Goal: Find specific page/section: Find specific page/section

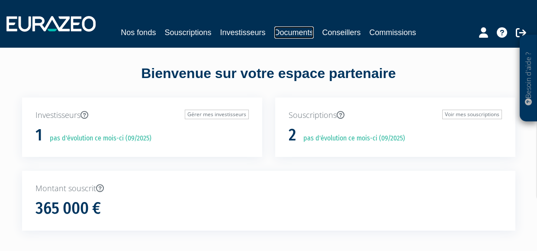
click at [298, 29] on link "Documents" at bounding box center [293, 32] width 39 height 12
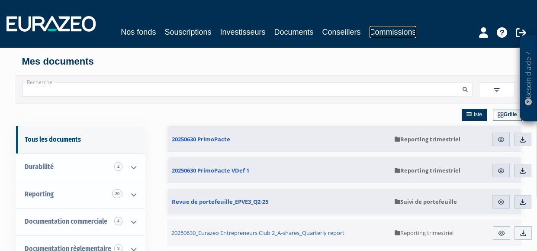
click at [391, 33] on link "Commissions" at bounding box center [393, 32] width 47 height 12
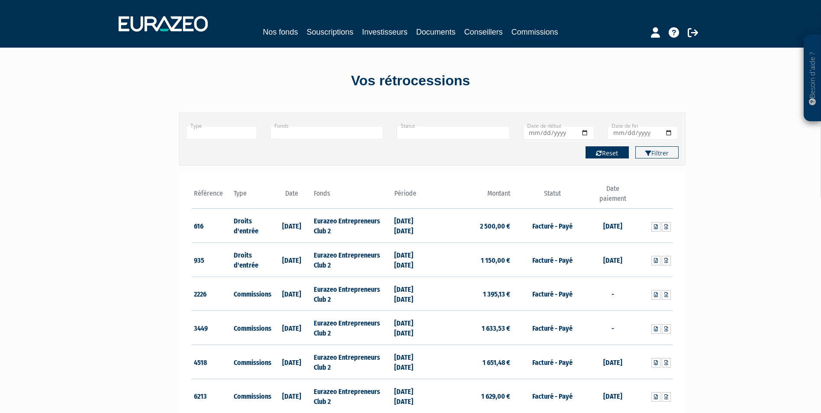
click at [537, 154] on button "Reset" at bounding box center [606, 152] width 43 height 12
type input "+"
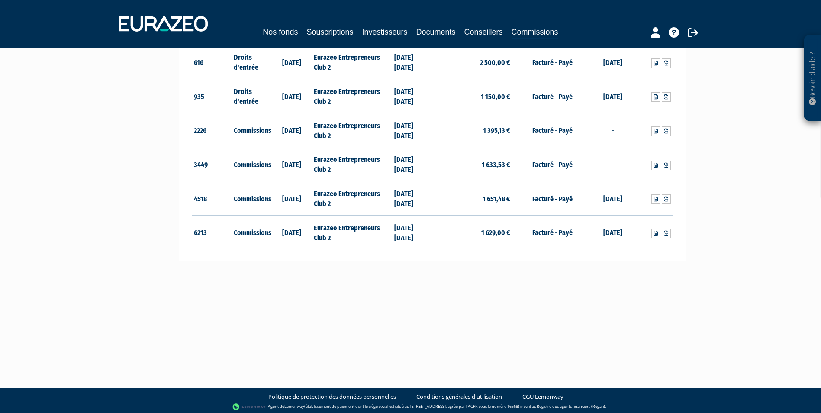
scroll to position [166, 0]
